Goal: Information Seeking & Learning: Learn about a topic

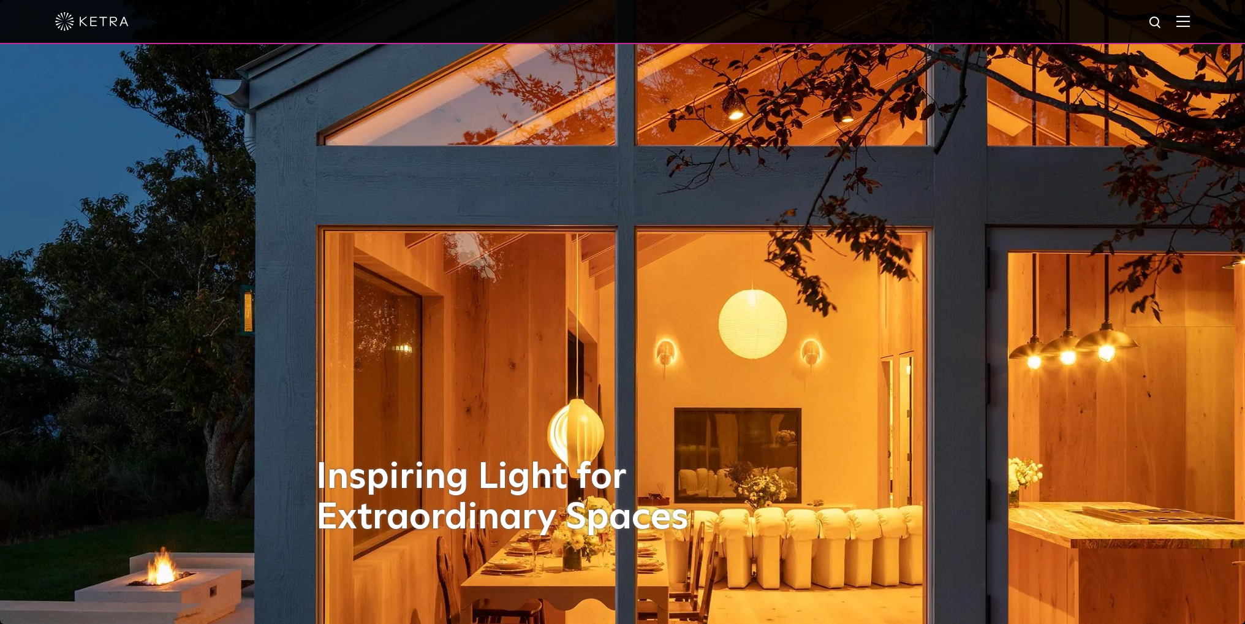
click at [1185, 23] on div at bounding box center [622, 21] width 1135 height 43
click at [1190, 26] on img at bounding box center [1183, 21] width 13 height 12
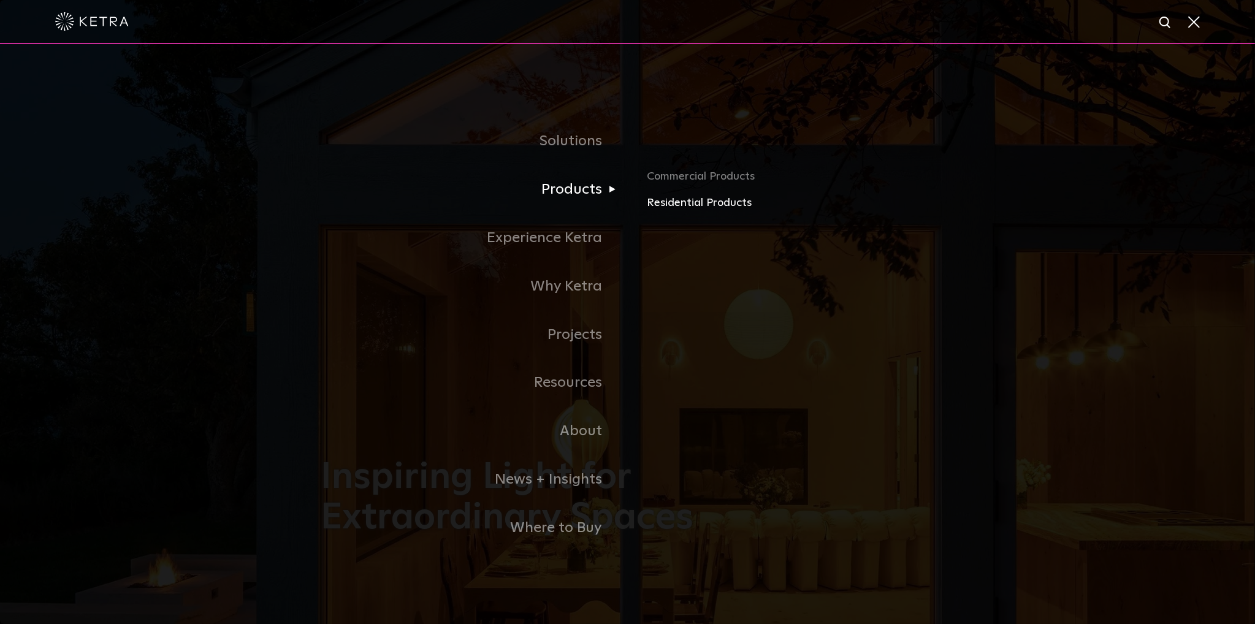
click at [672, 209] on link "Residential Products" at bounding box center [790, 203] width 287 height 18
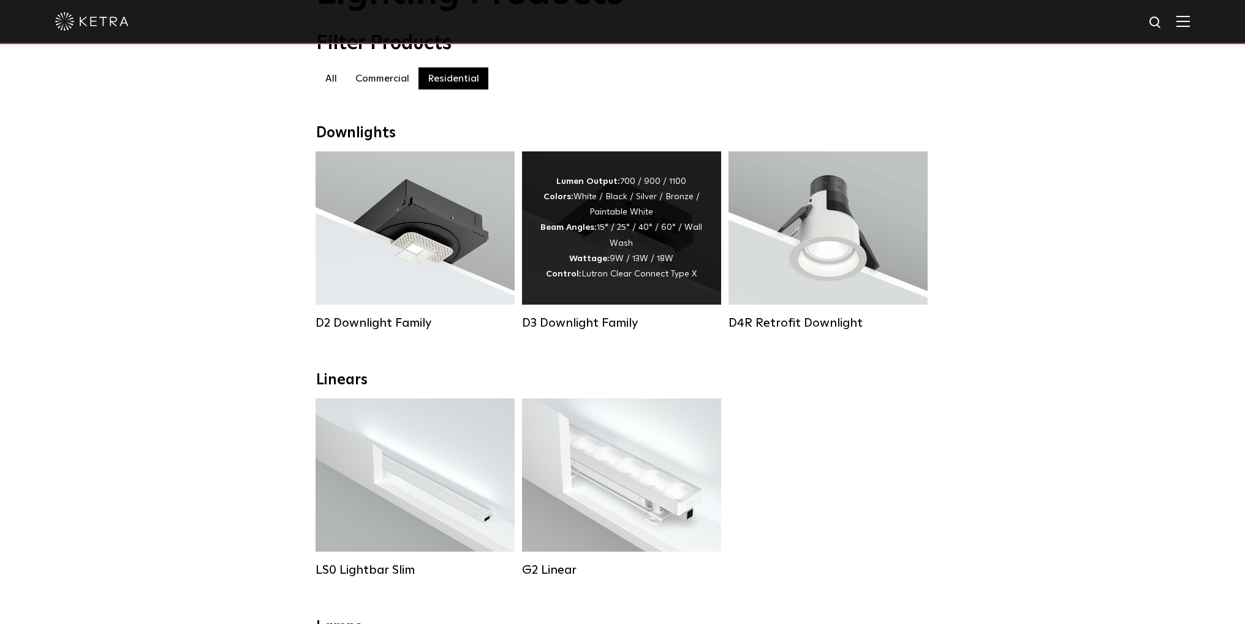
scroll to position [123, 0]
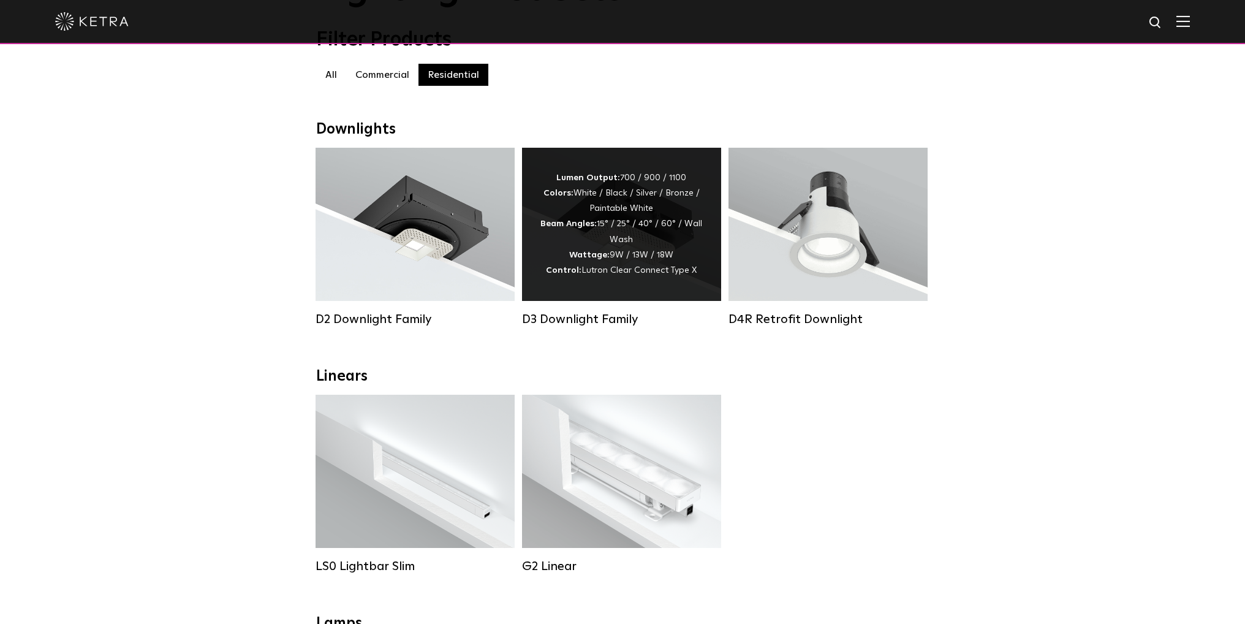
click at [606, 327] on div "D3 Downlight Family" at bounding box center [621, 319] width 199 height 15
